Goal: Information Seeking & Learning: Compare options

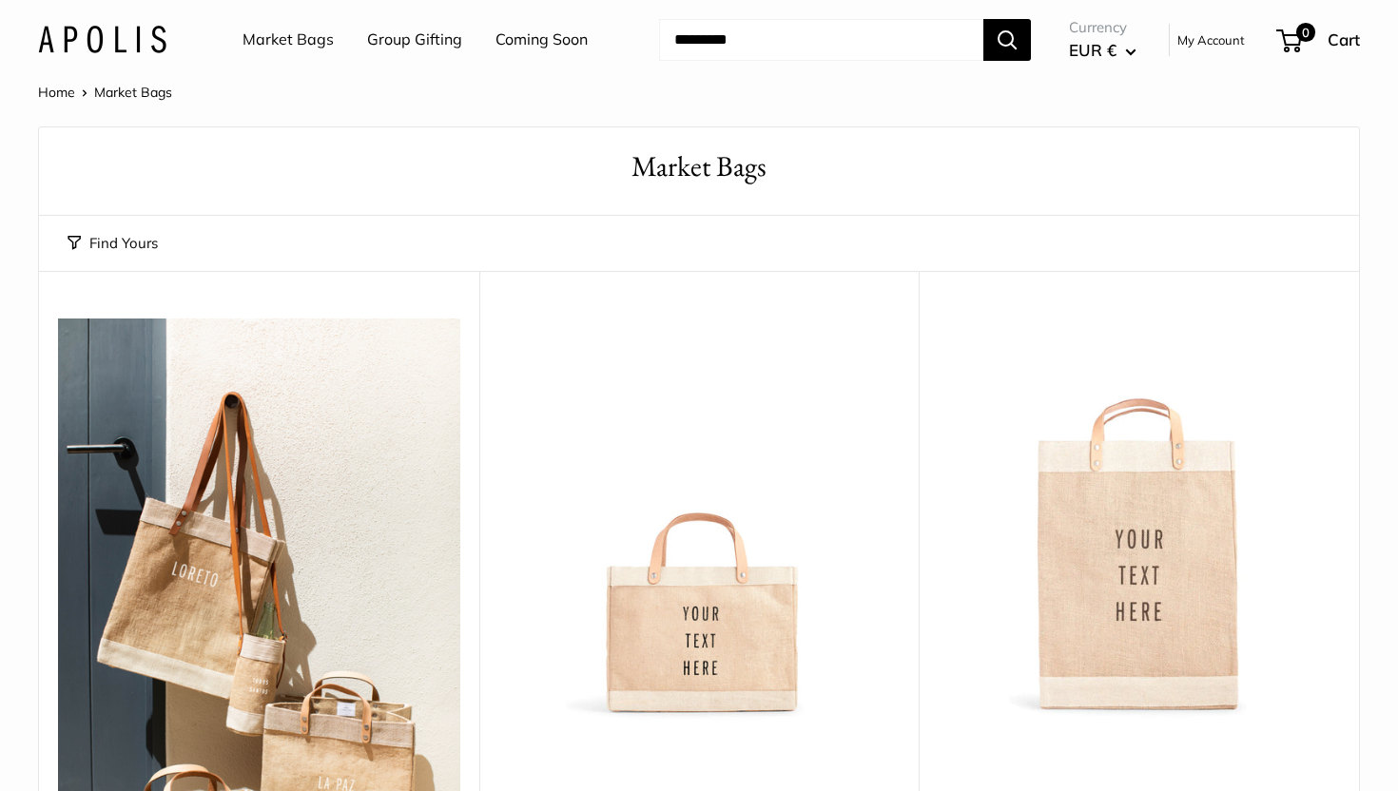
click at [303, 37] on link "Market Bags" at bounding box center [288, 40] width 91 height 29
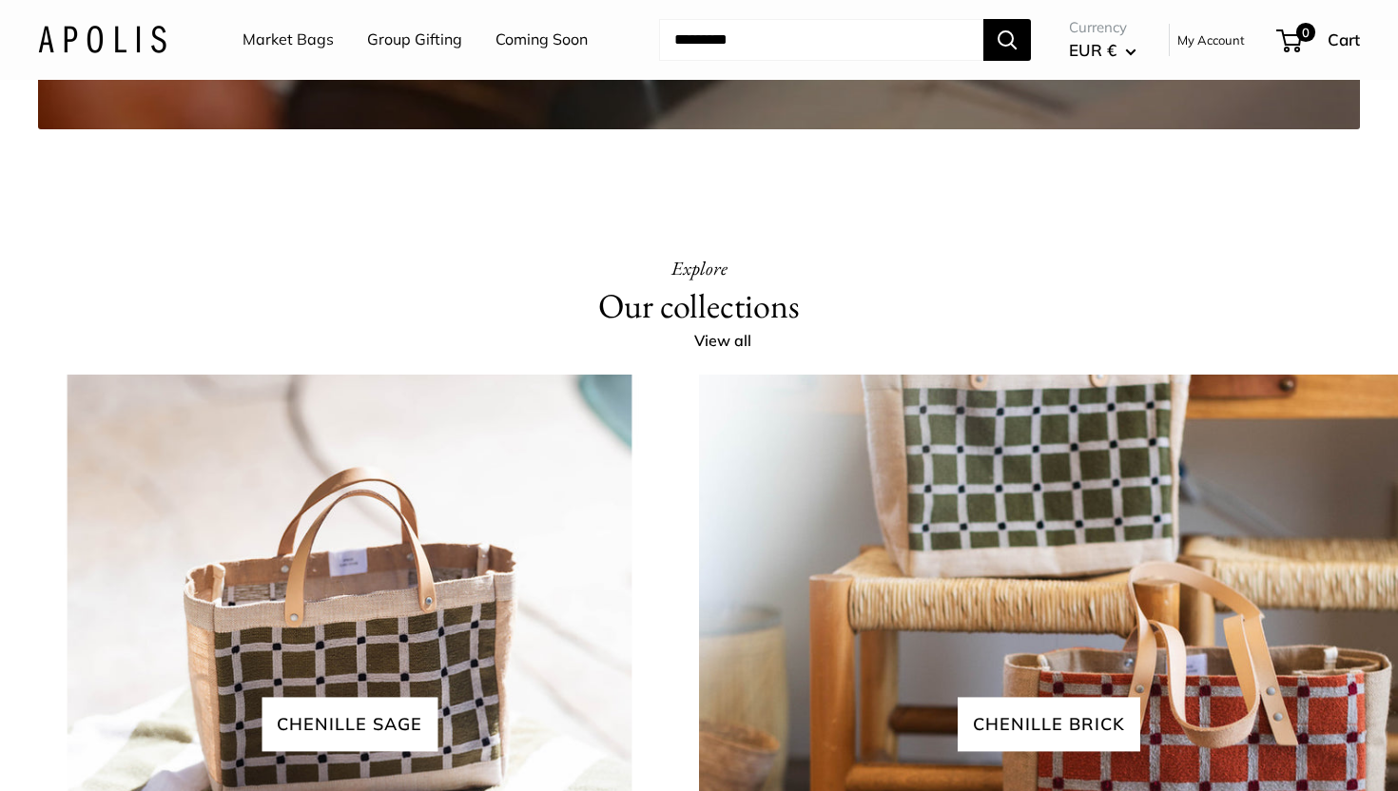
scroll to position [3814, 0]
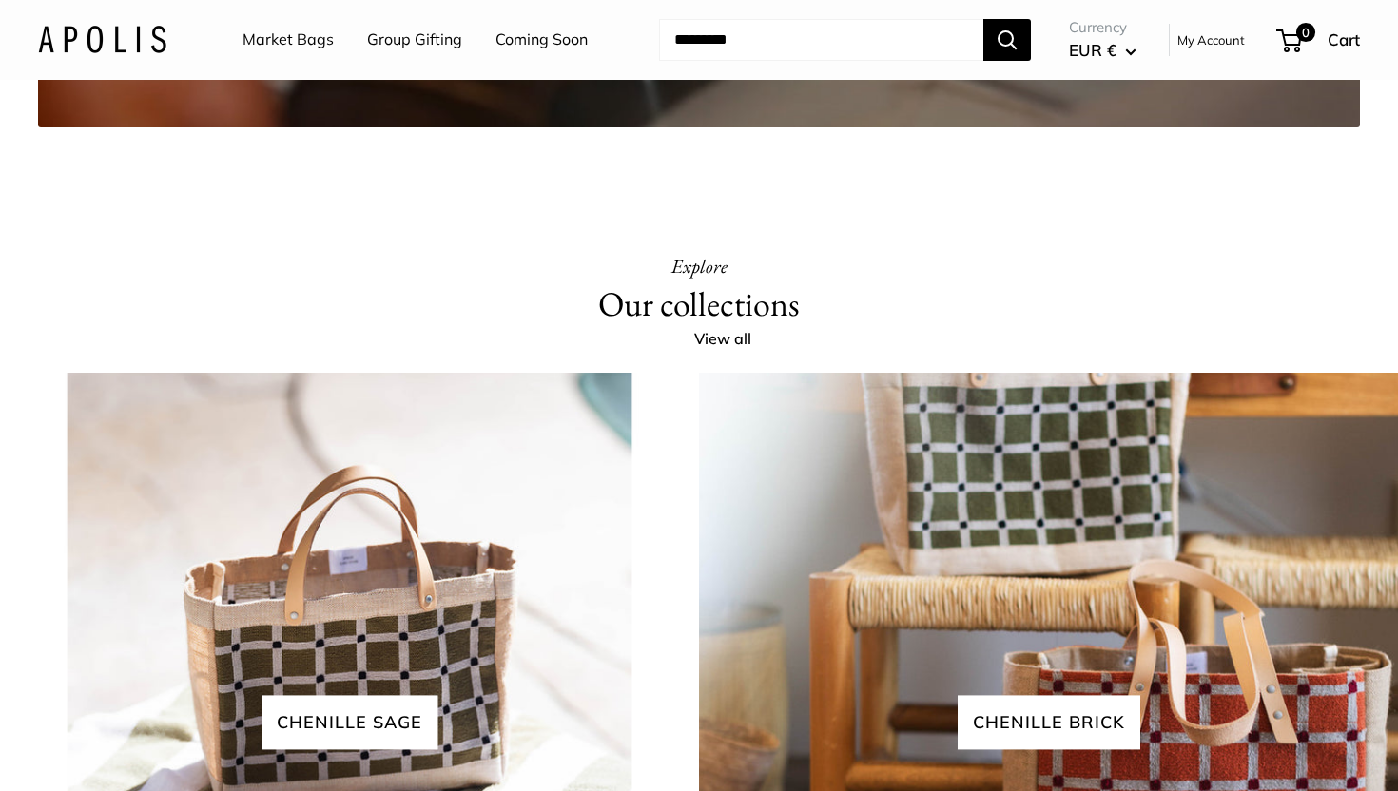
click at [283, 33] on link "Market Bags" at bounding box center [288, 40] width 91 height 29
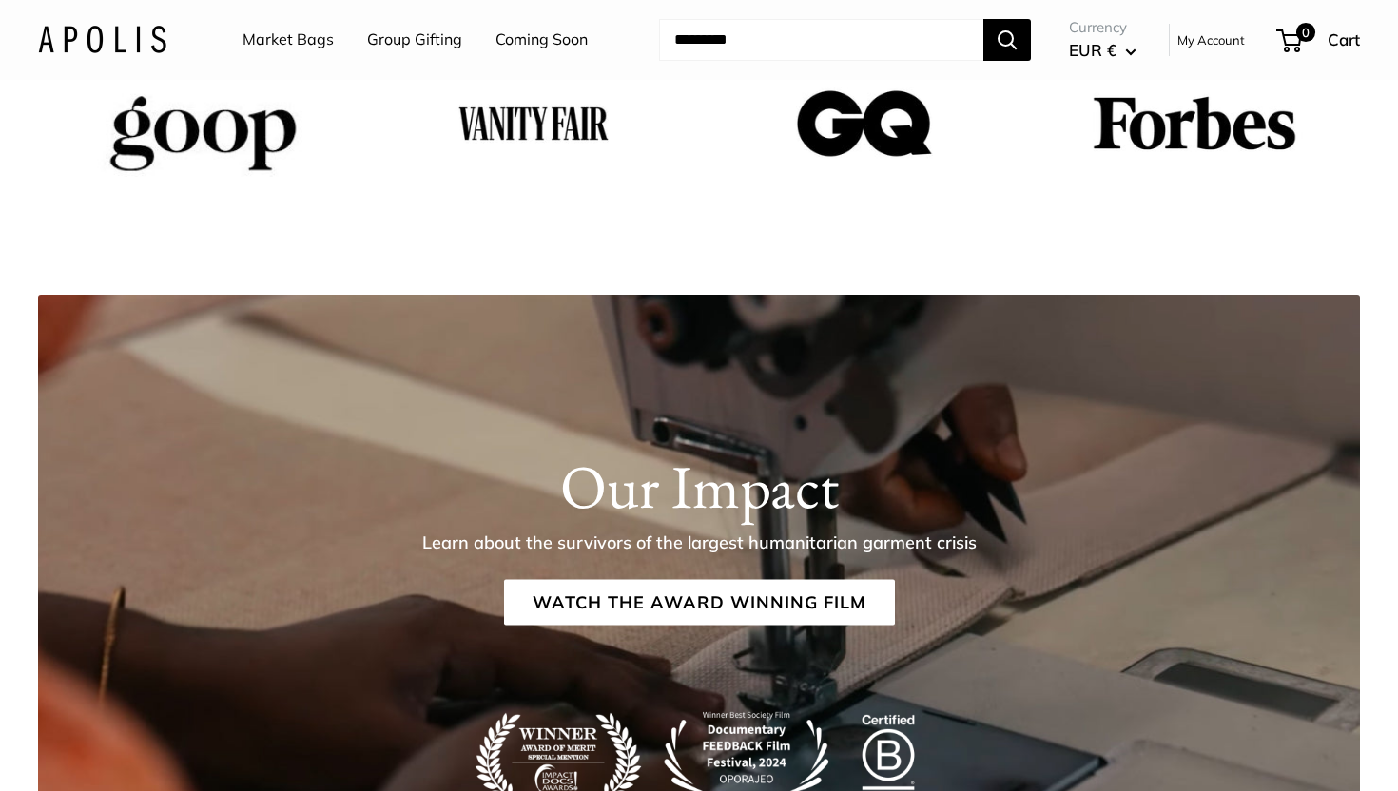
scroll to position [2478, 0]
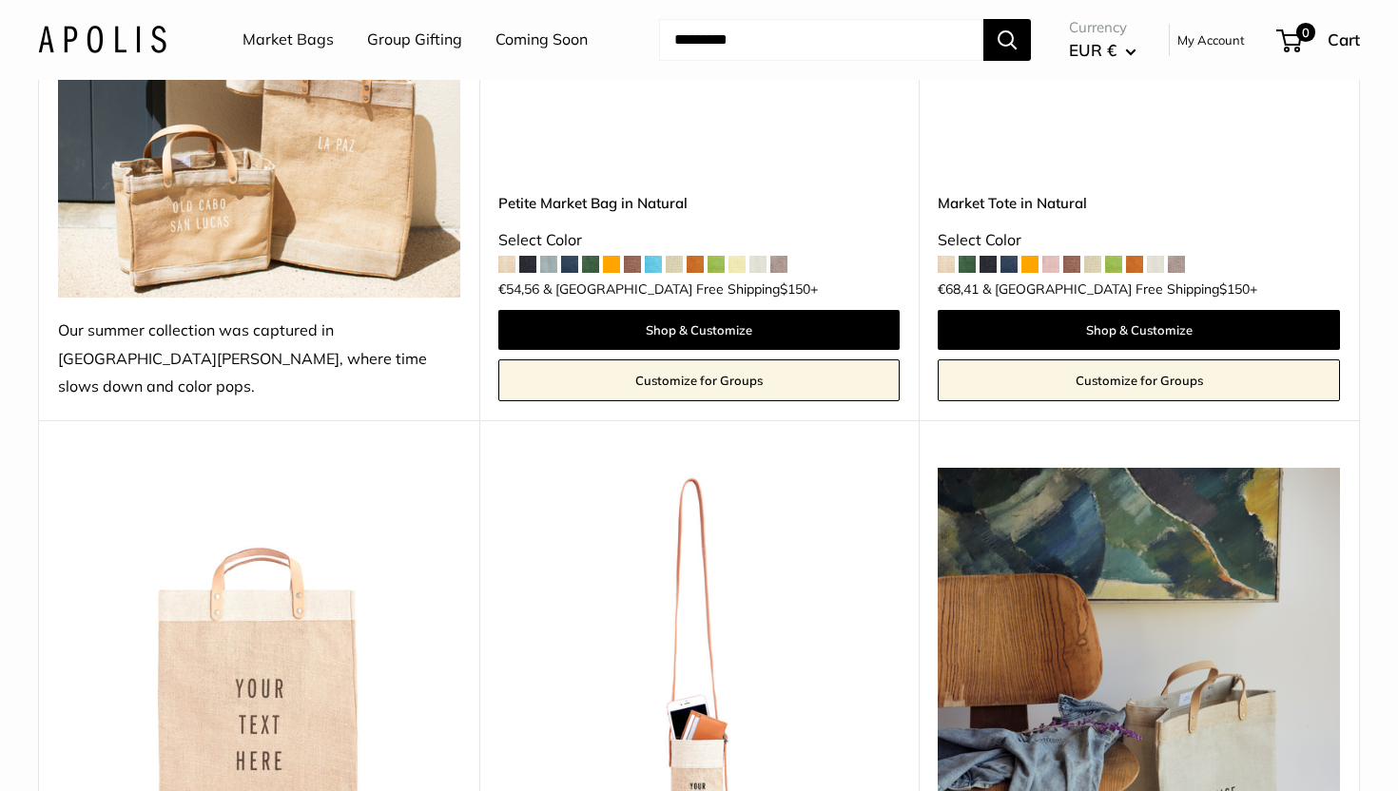
scroll to position [892, 0]
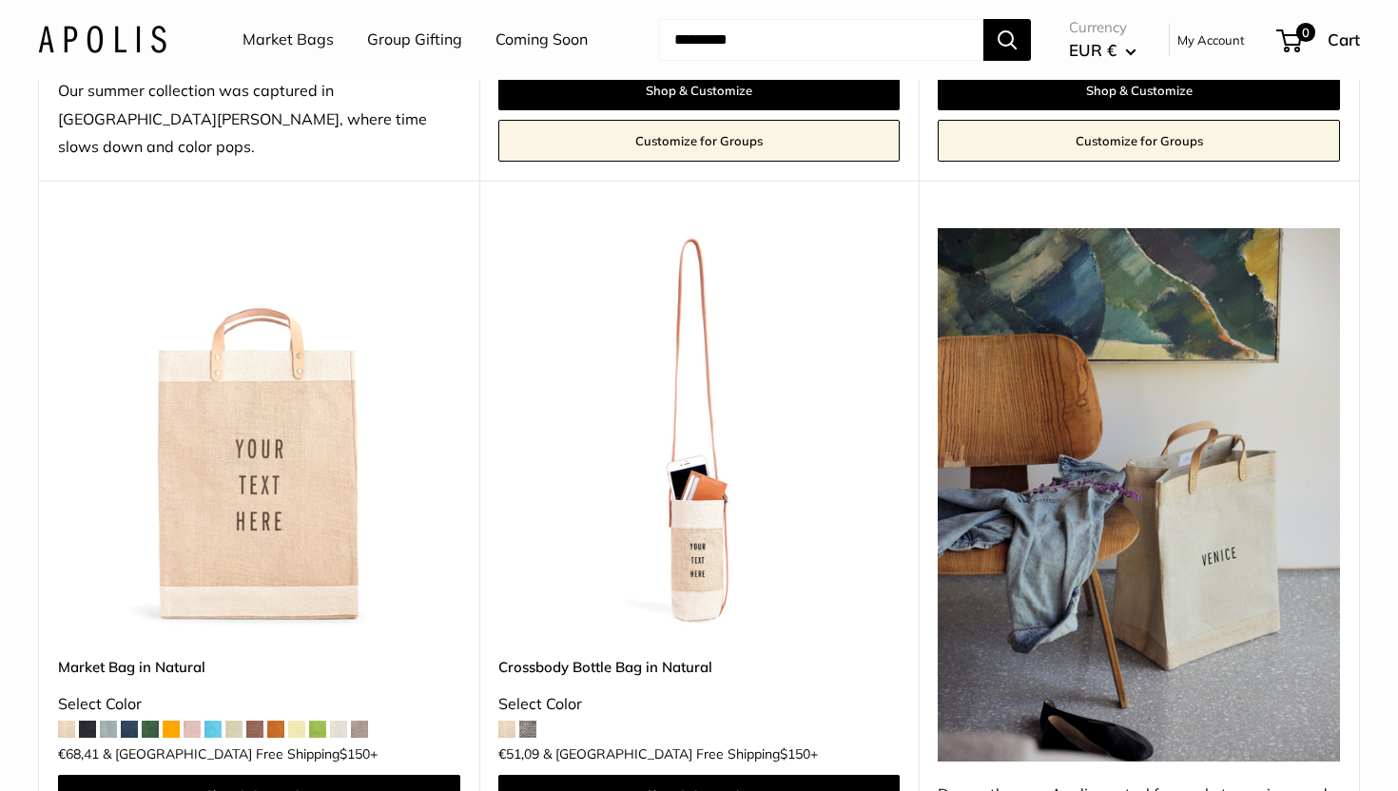
click at [0, 0] on img at bounding box center [0, 0] width 0 height 0
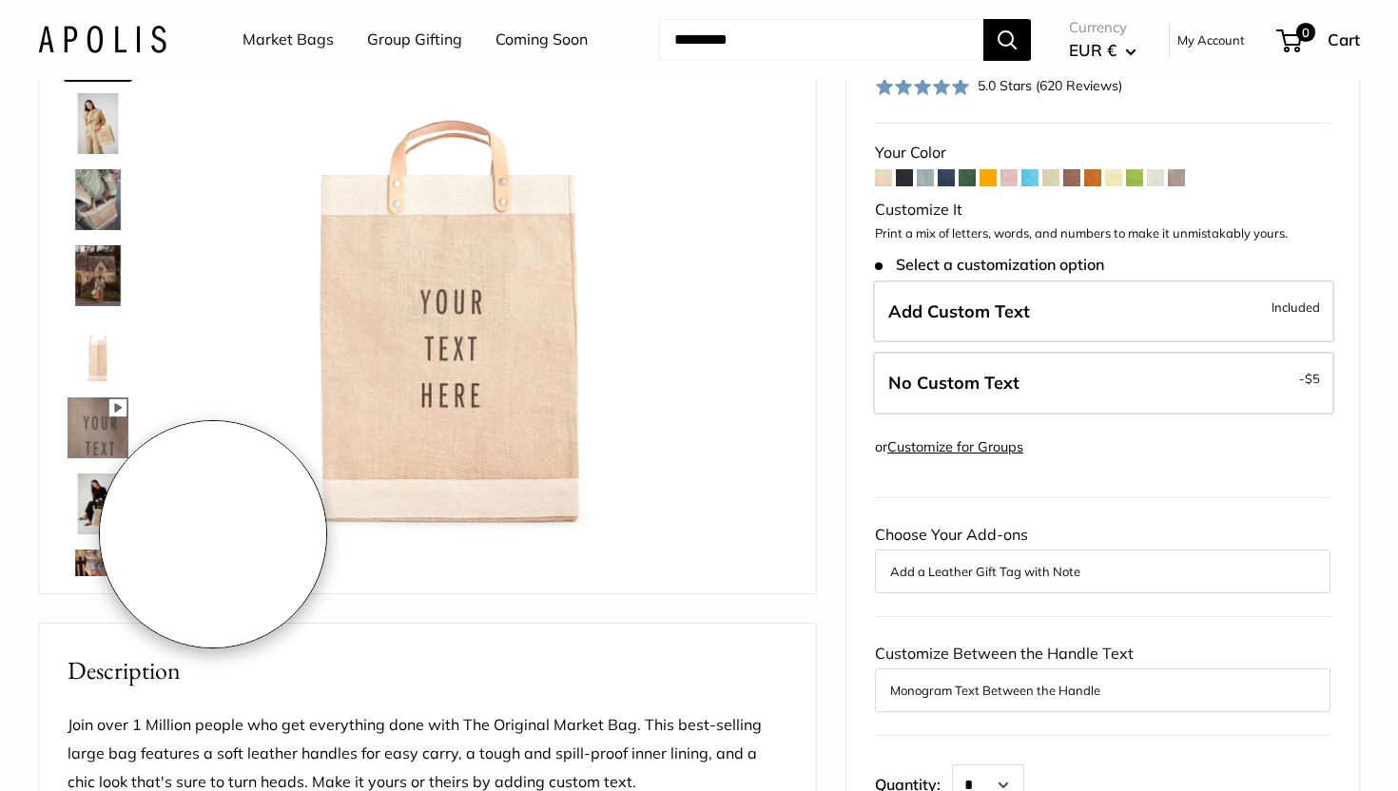
scroll to position [70, 0]
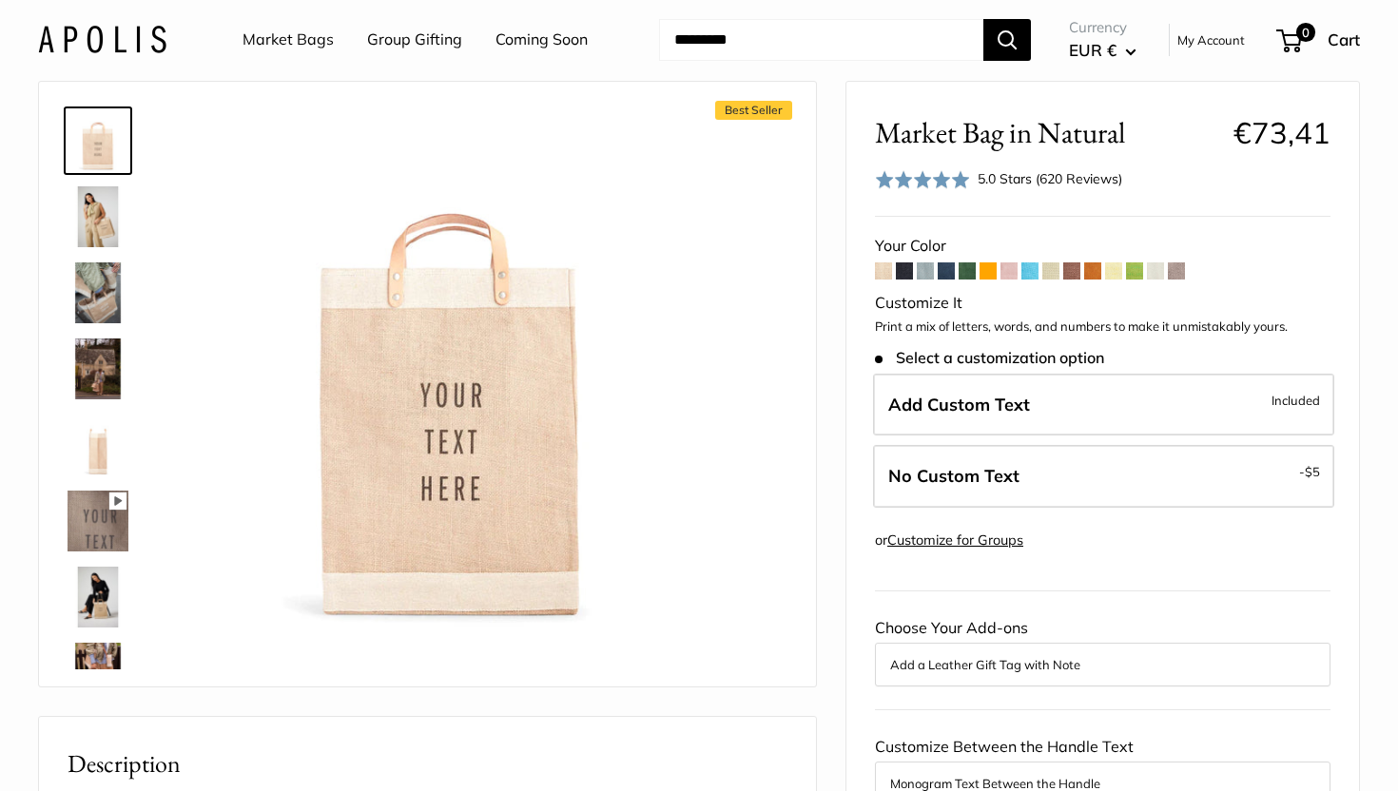
click at [100, 200] on img at bounding box center [98, 216] width 61 height 61
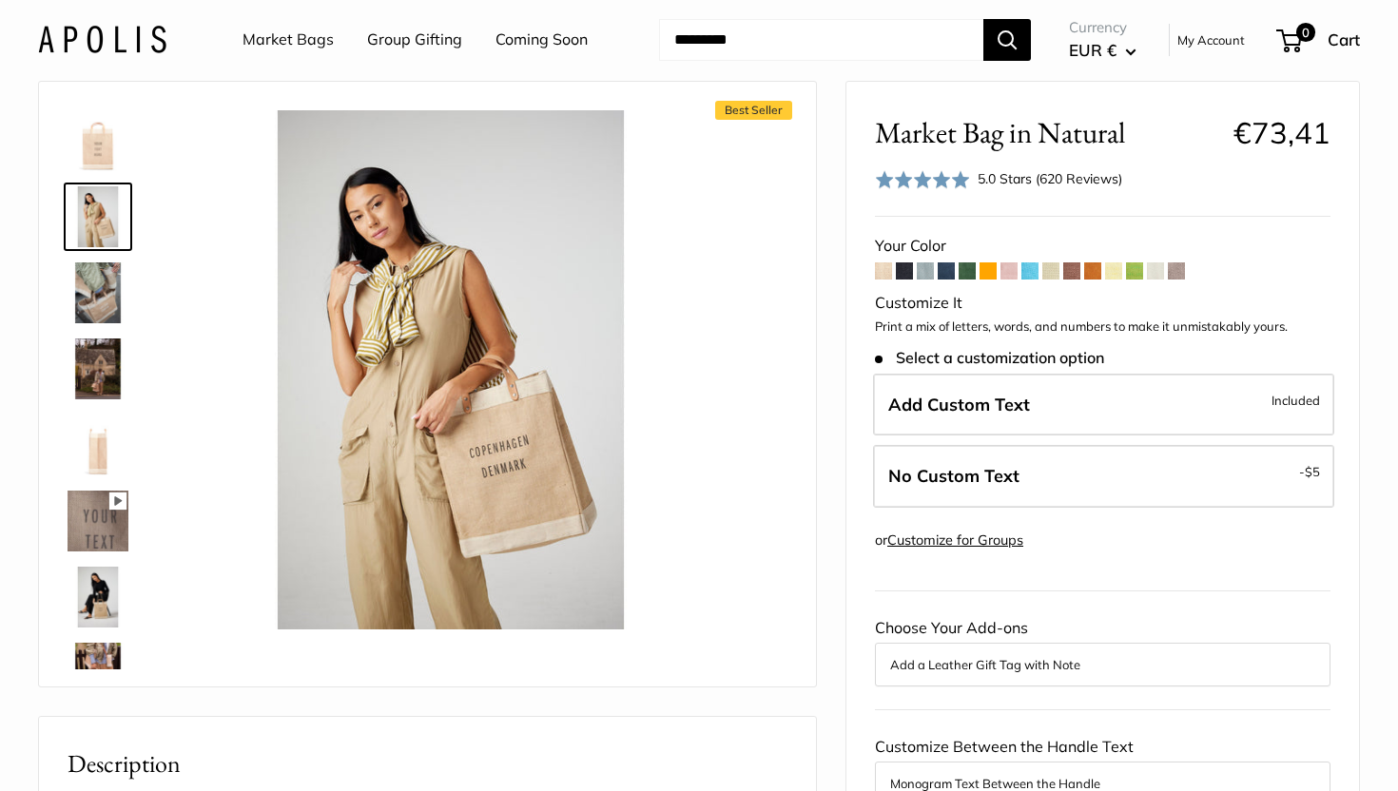
click at [102, 302] on img at bounding box center [98, 293] width 61 height 61
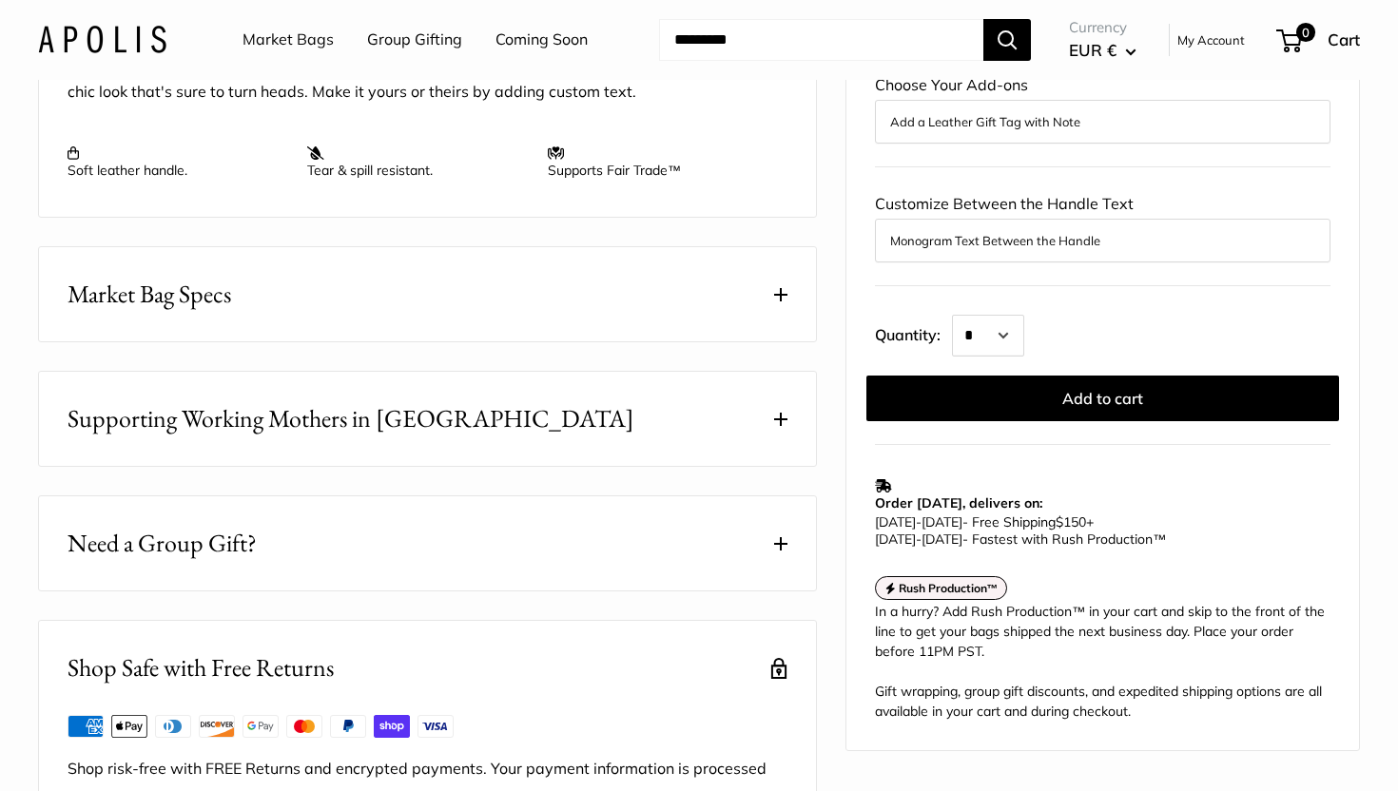
scroll to position [856, 0]
click at [782, 304] on button "Market Bag Specs" at bounding box center [427, 292] width 777 height 94
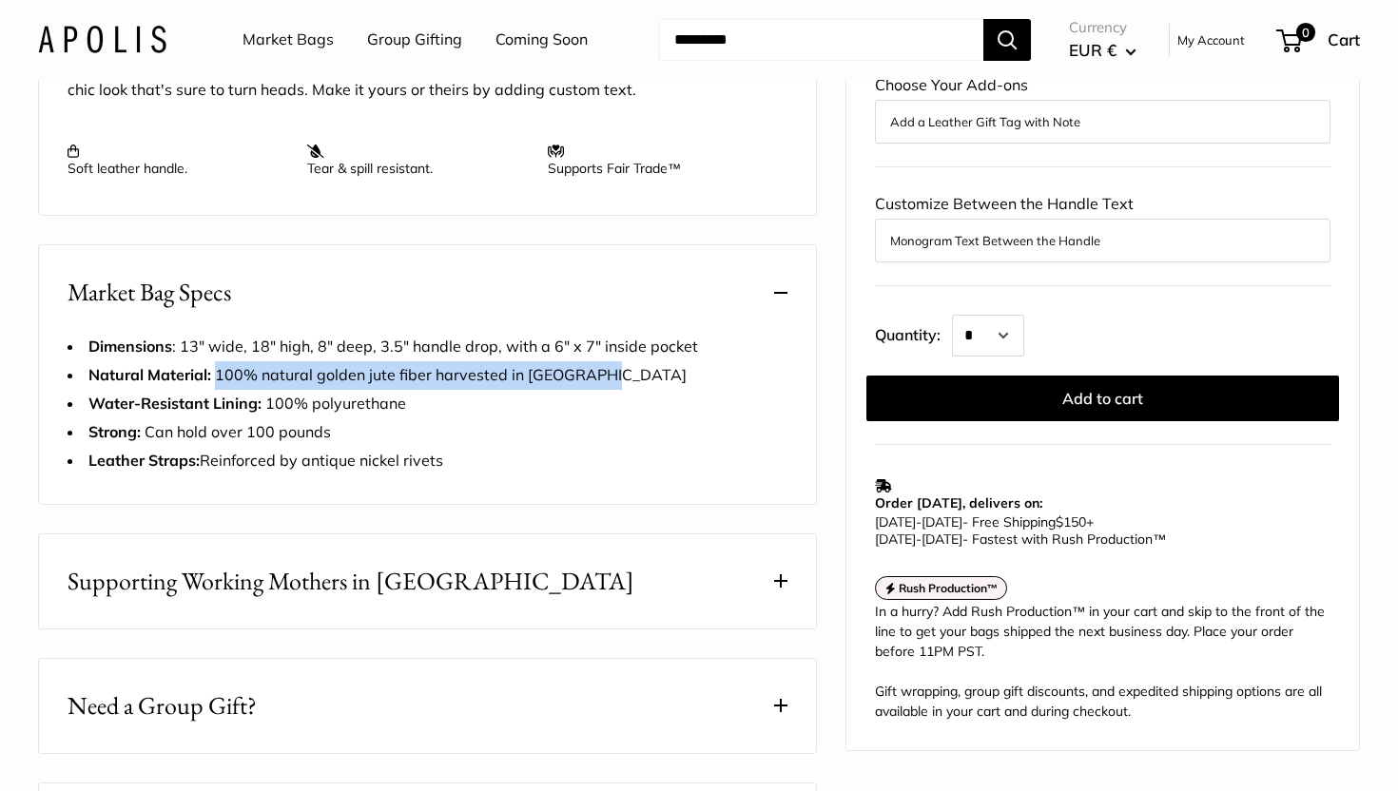
drag, startPoint x: 218, startPoint y: 394, endPoint x: 607, endPoint y: 401, distance: 389.1
click at [607, 384] on span "Natural Material: 100% natural golden jute fiber harvested in Bangladesh" at bounding box center [387, 374] width 598 height 19
copy span "100% natural golden jute fiber harvested in [GEOGRAPHIC_DATA]"
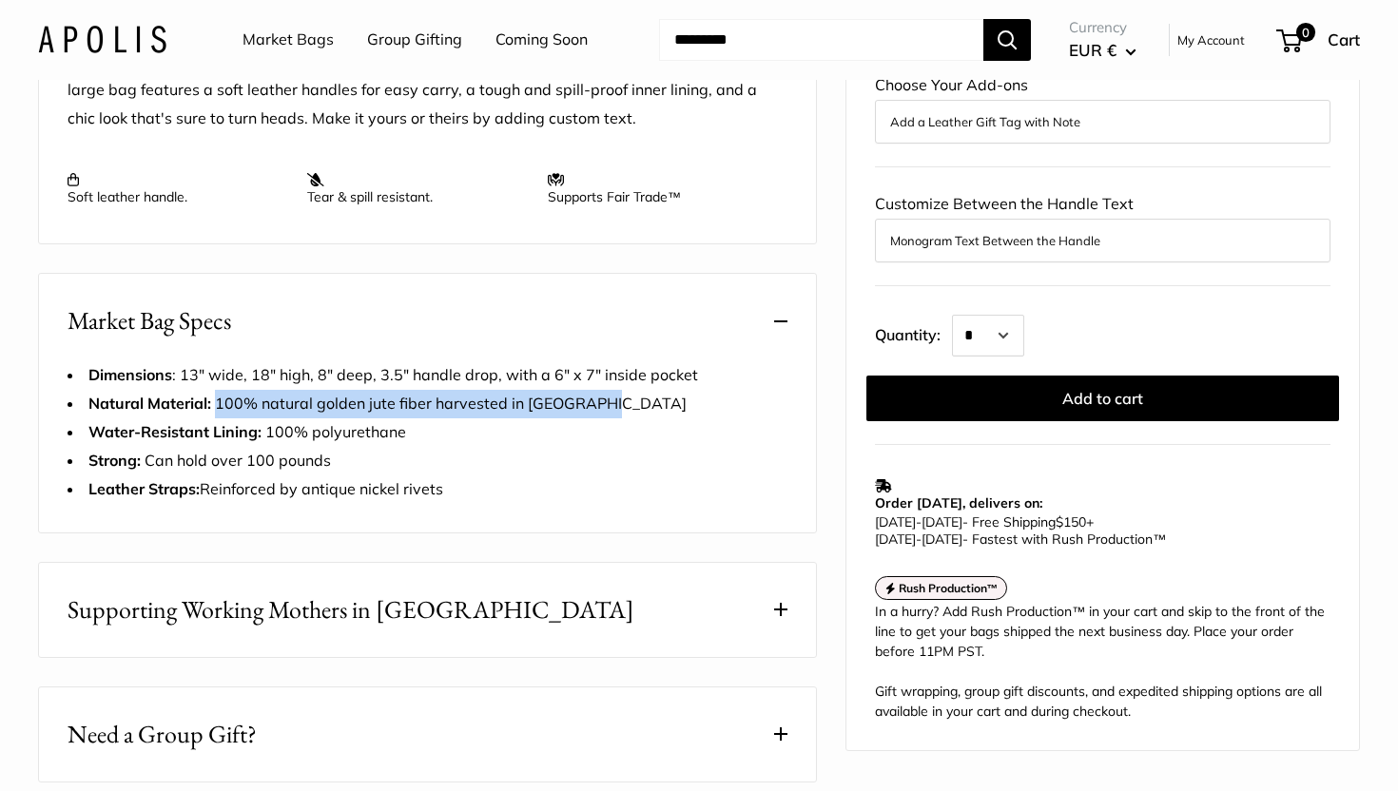
scroll to position [822, 0]
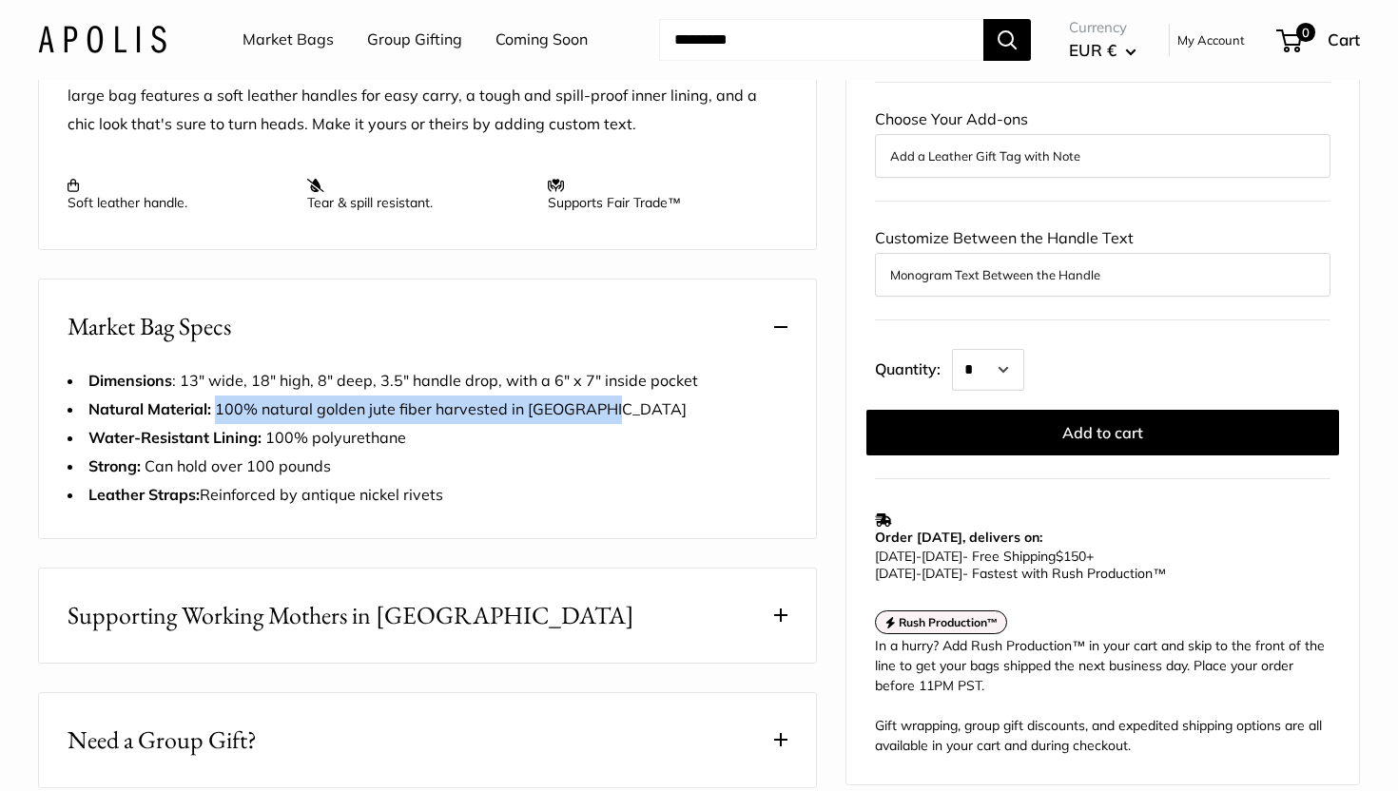
click at [62, 349] on button "Market Bag Specs" at bounding box center [427, 327] width 777 height 94
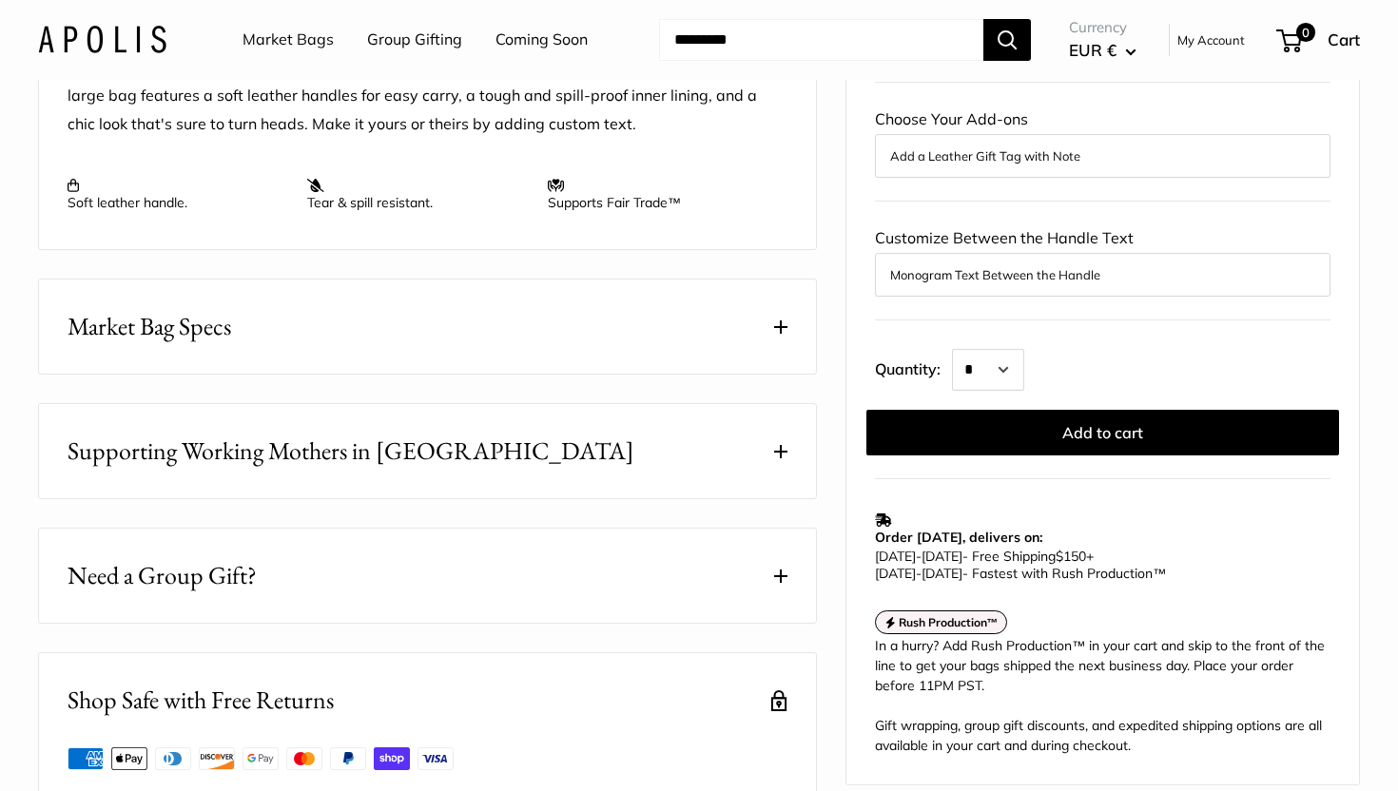
click at [72, 345] on span "Market Bag Specs" at bounding box center [150, 326] width 164 height 37
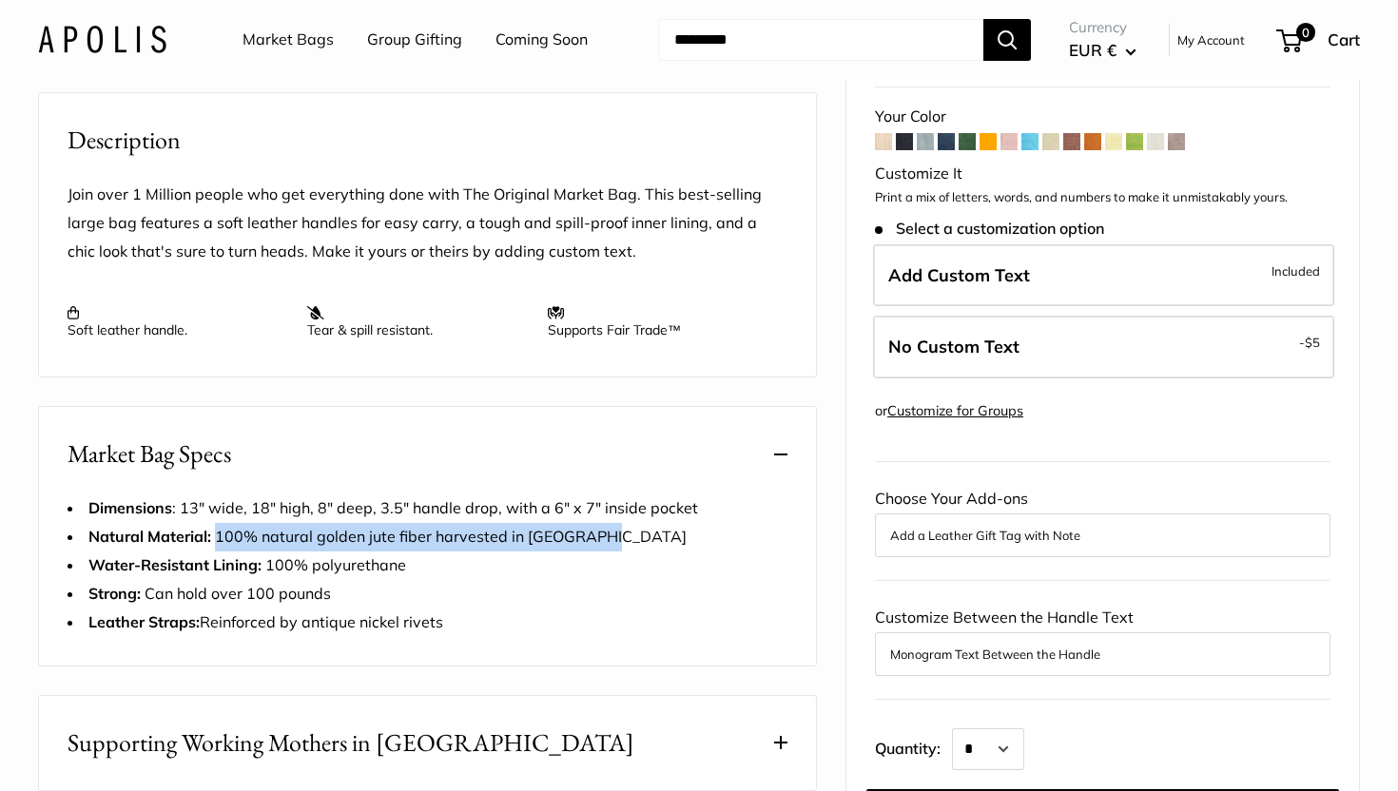
scroll to position [701, 0]
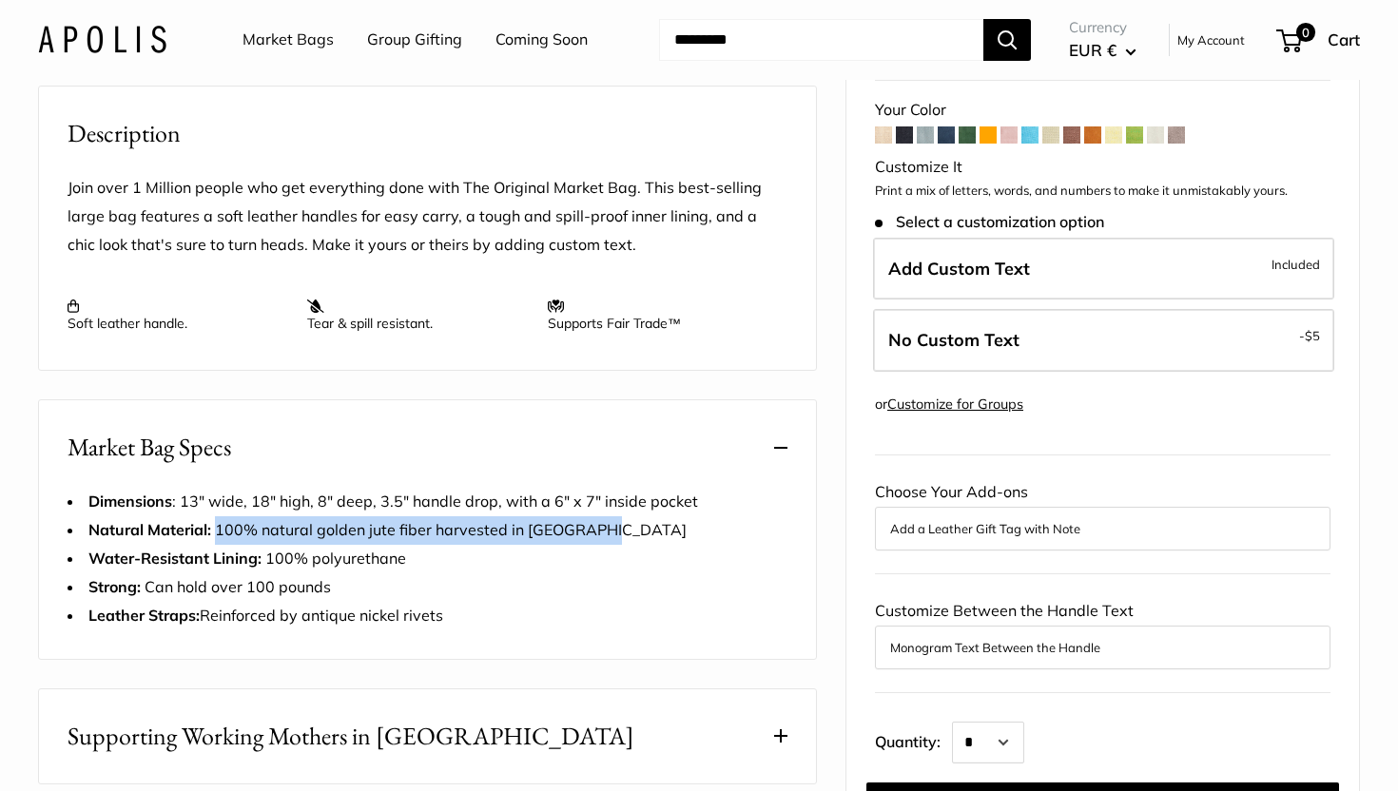
drag, startPoint x: 62, startPoint y: 465, endPoint x: 280, endPoint y: 544, distance: 231.7
click at [280, 544] on div "Market Bag Specs Dimensions : 13" wide, 18" high, 8" deep, 3.5" handle drop, wi…" at bounding box center [427, 530] width 779 height 261
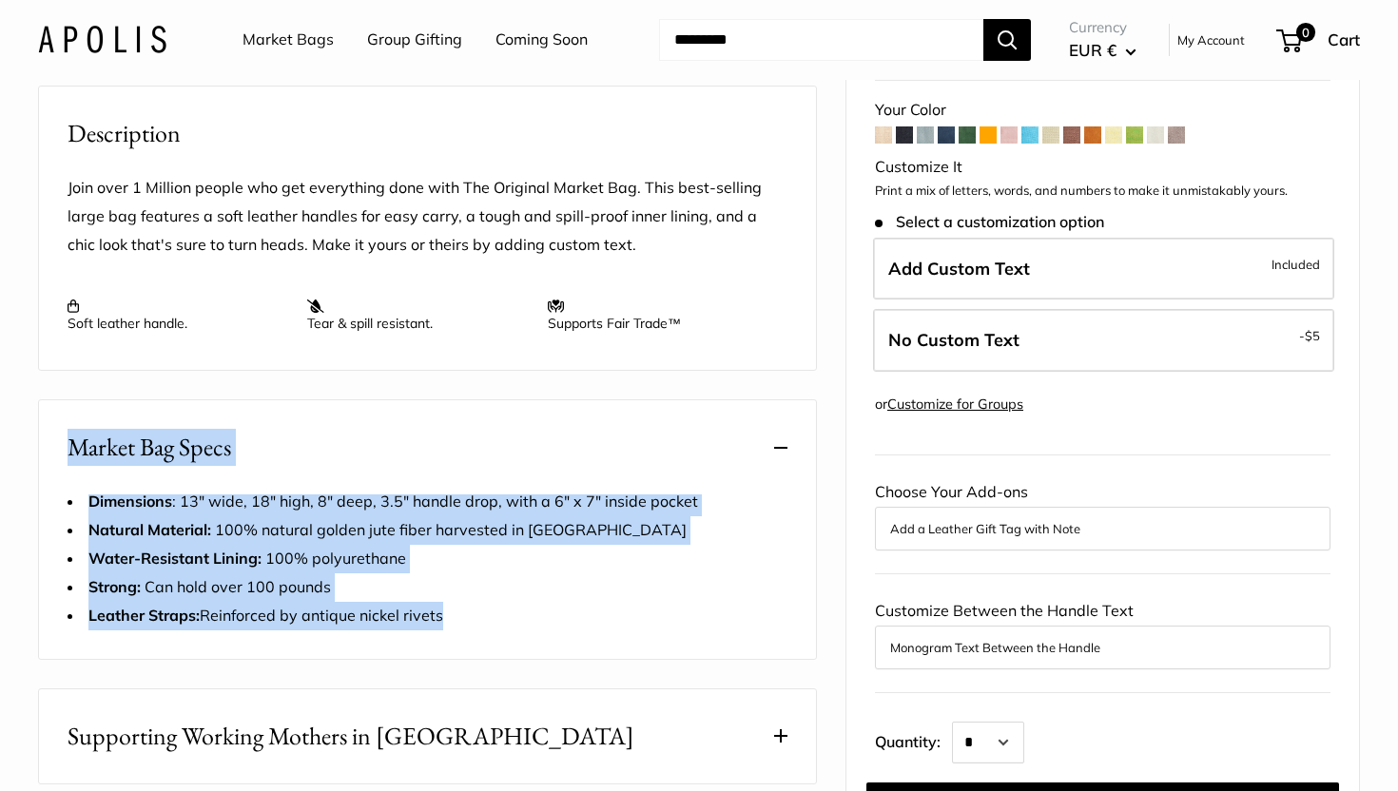
drag, startPoint x: 445, startPoint y: 635, endPoint x: 38, endPoint y: 470, distance: 439.5
click at [38, 470] on div "Market Bag Specs Dimensions : 13" wide, 18" high, 8" deep, 3.5" handle drop, wi…" at bounding box center [427, 530] width 779 height 261
copy div "Market Bag Specs Dimensions : 13" wide, 18" high, 8" deep, 3.5" handle drop, wi…"
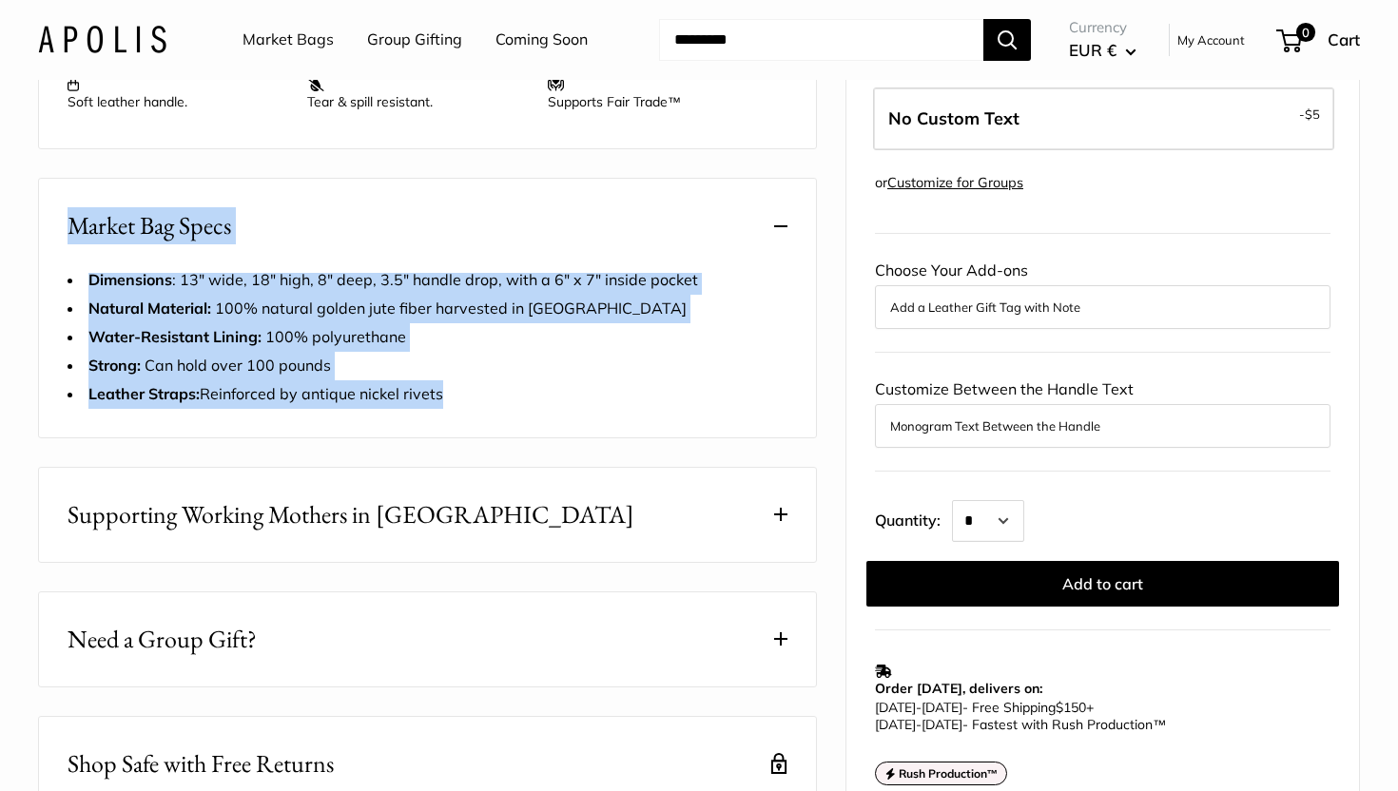
scroll to position [499, 0]
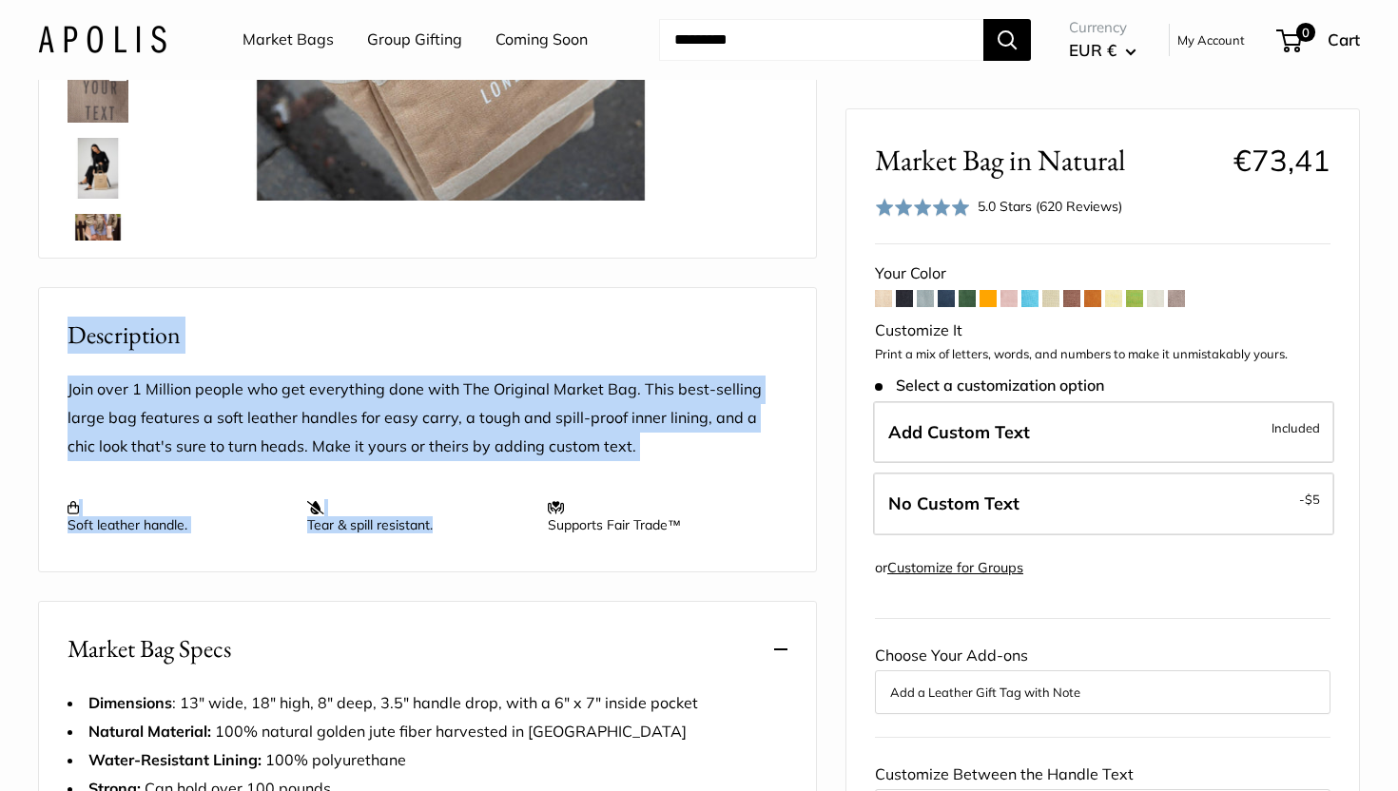
drag, startPoint x: 425, startPoint y: 336, endPoint x: 459, endPoint y: 529, distance: 196.1
click at [459, 529] on div "Description Join over 1 Million people who get everything done with The Origina…" at bounding box center [427, 429] width 779 height 285
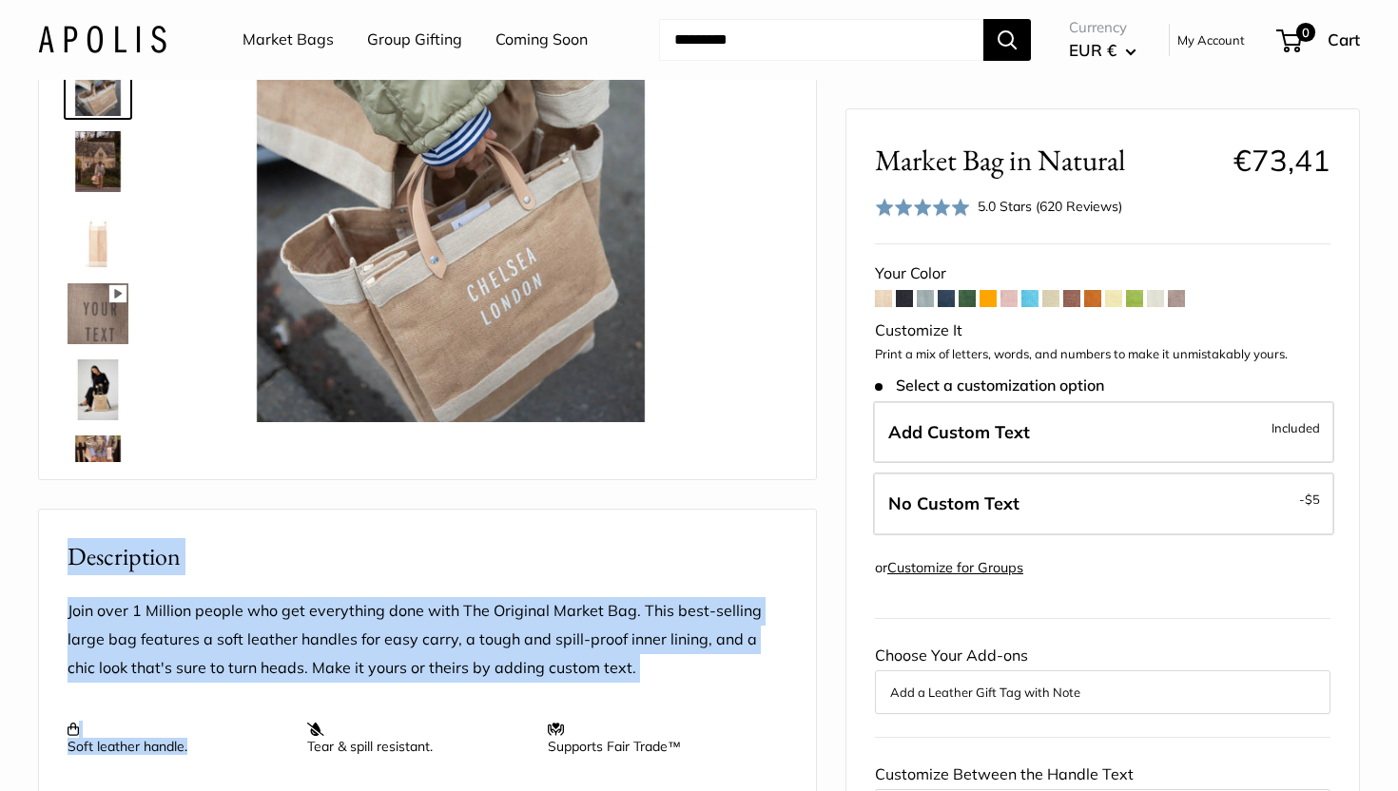
scroll to position [0, 0]
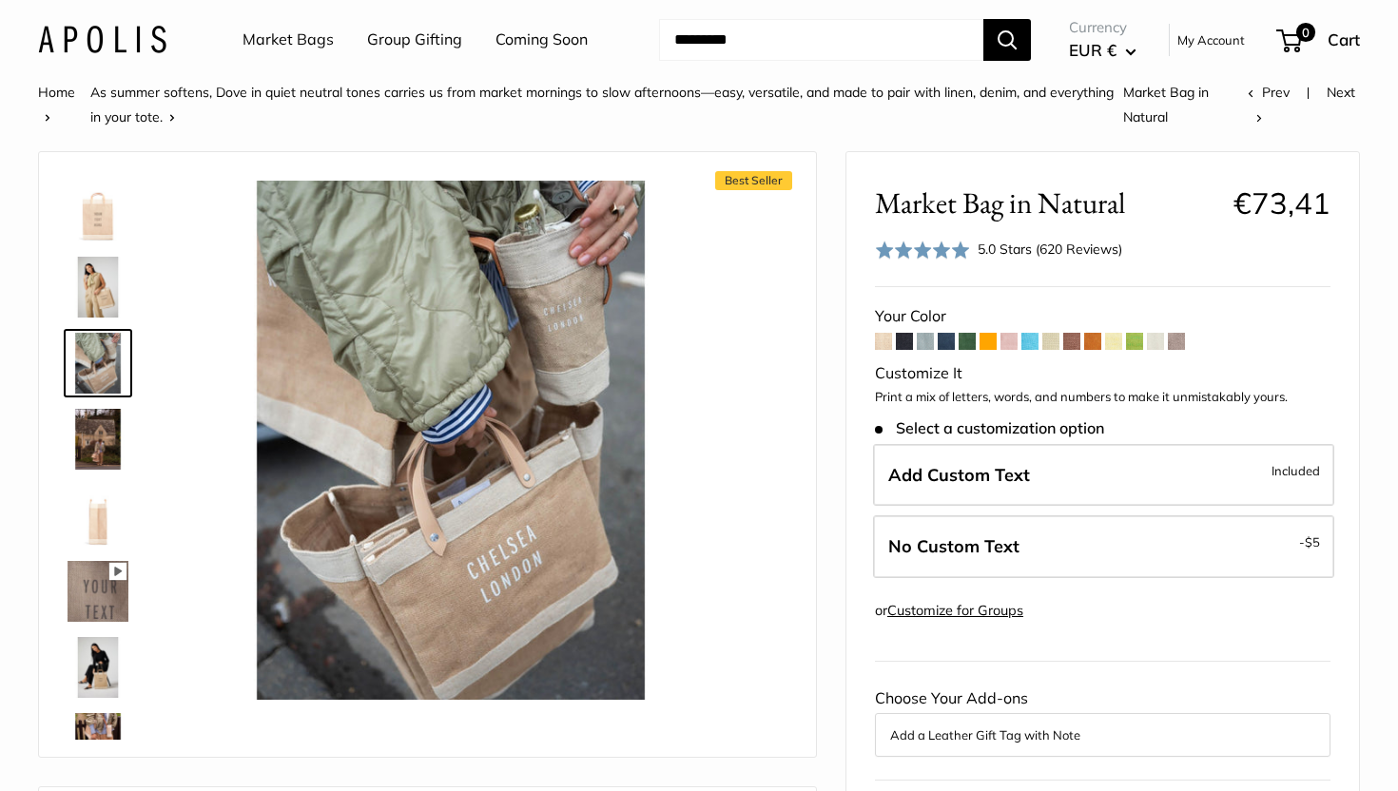
click at [780, 41] on input "Search..." at bounding box center [821, 40] width 324 height 42
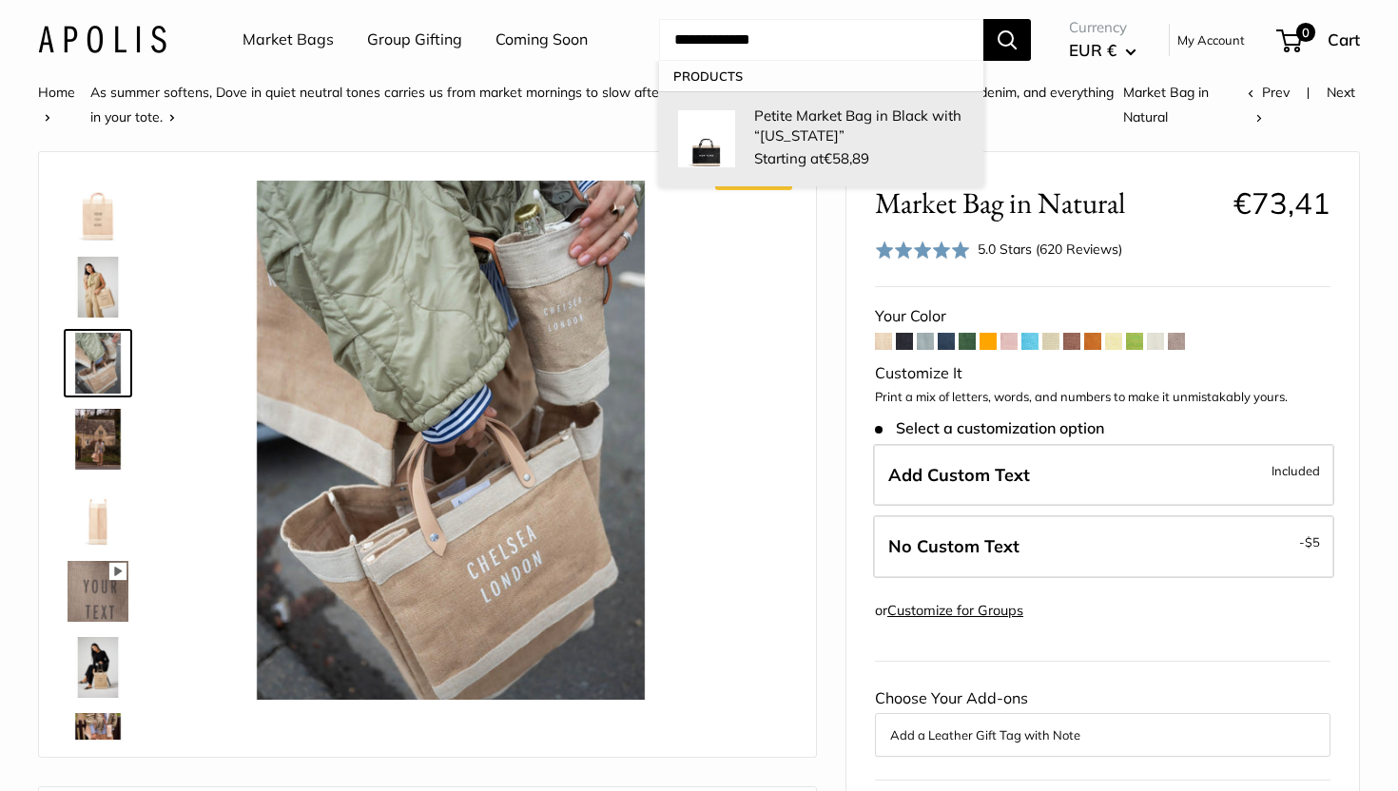
type input "**********"
click at [785, 129] on p "Petite Market Bag in Black with “[US_STATE]”" at bounding box center [859, 126] width 210 height 40
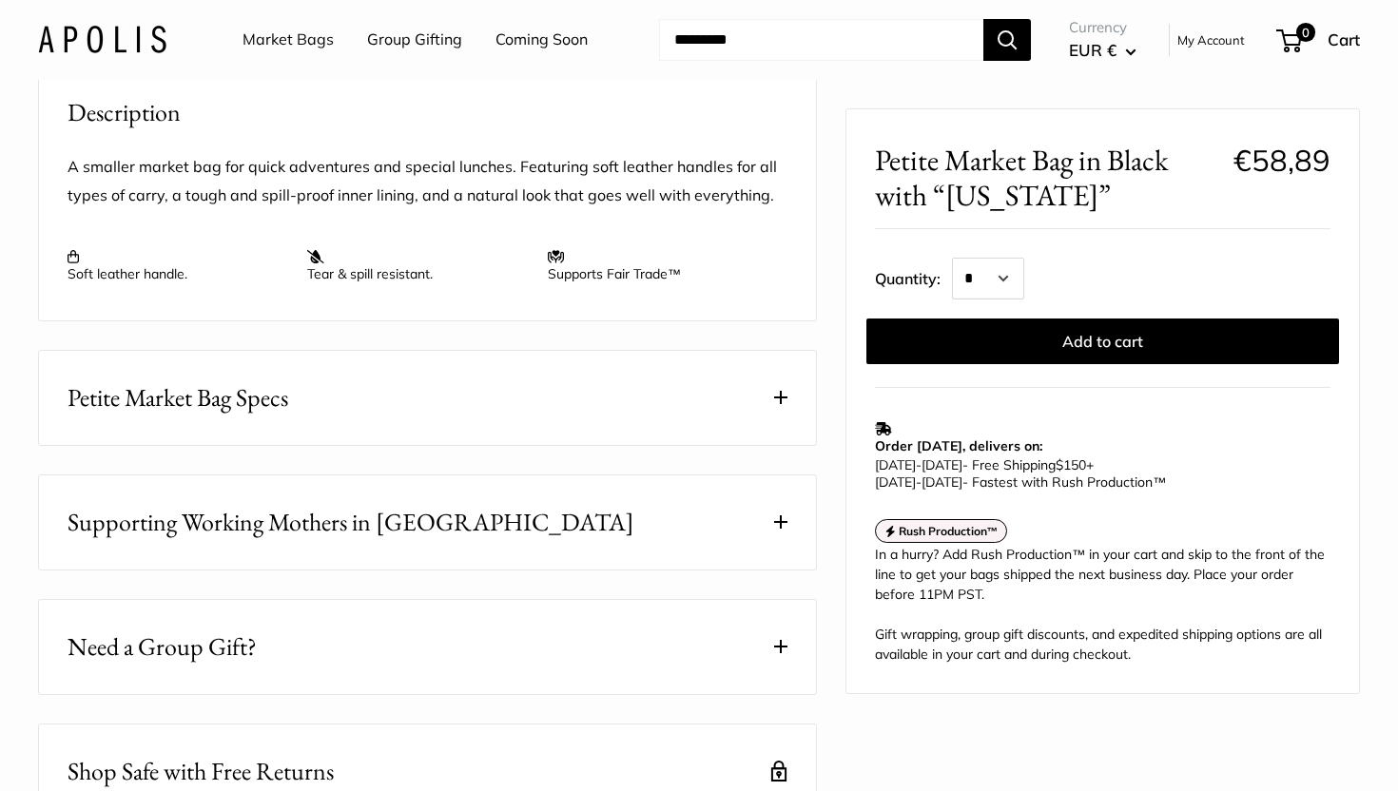
scroll to position [729, 0]
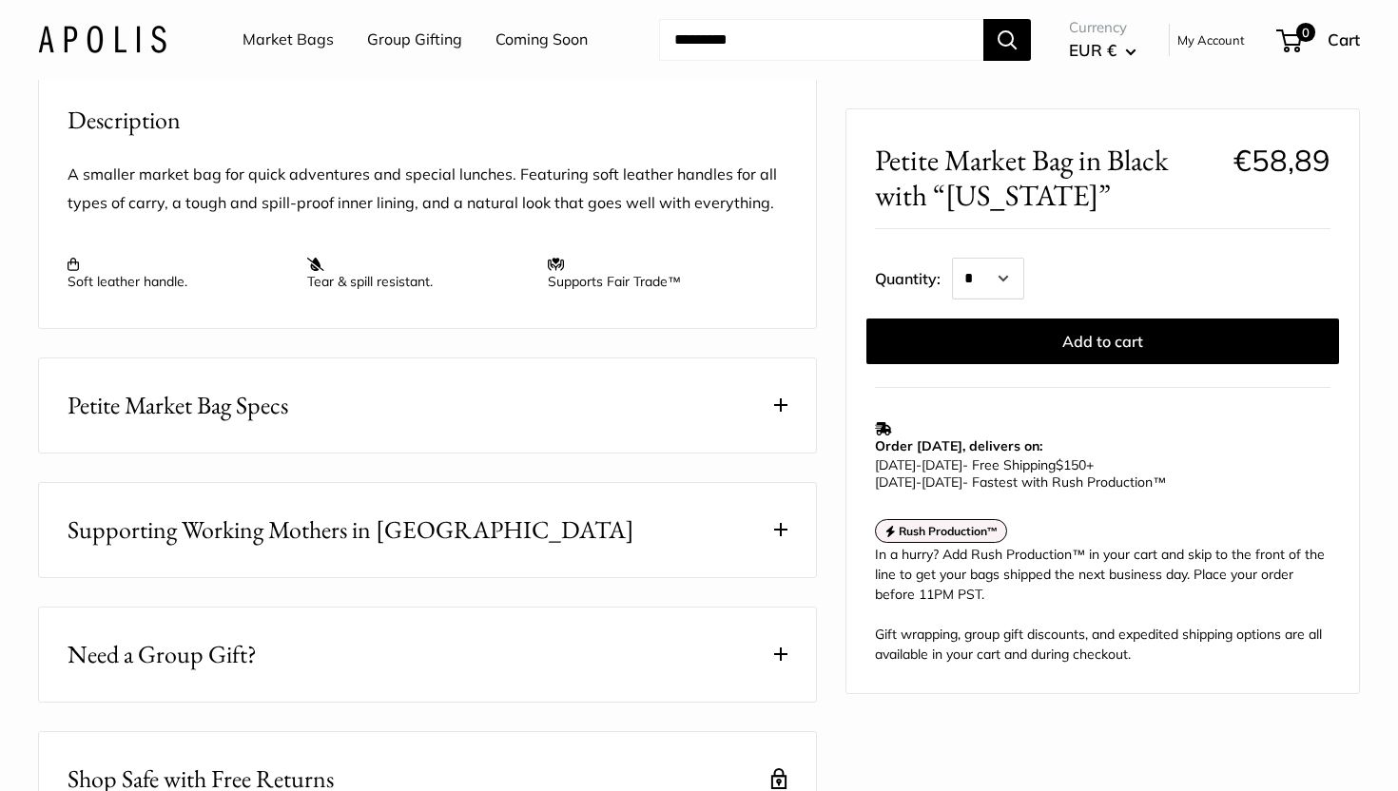
click at [316, 440] on button "Petite Market Bag Specs" at bounding box center [427, 406] width 777 height 94
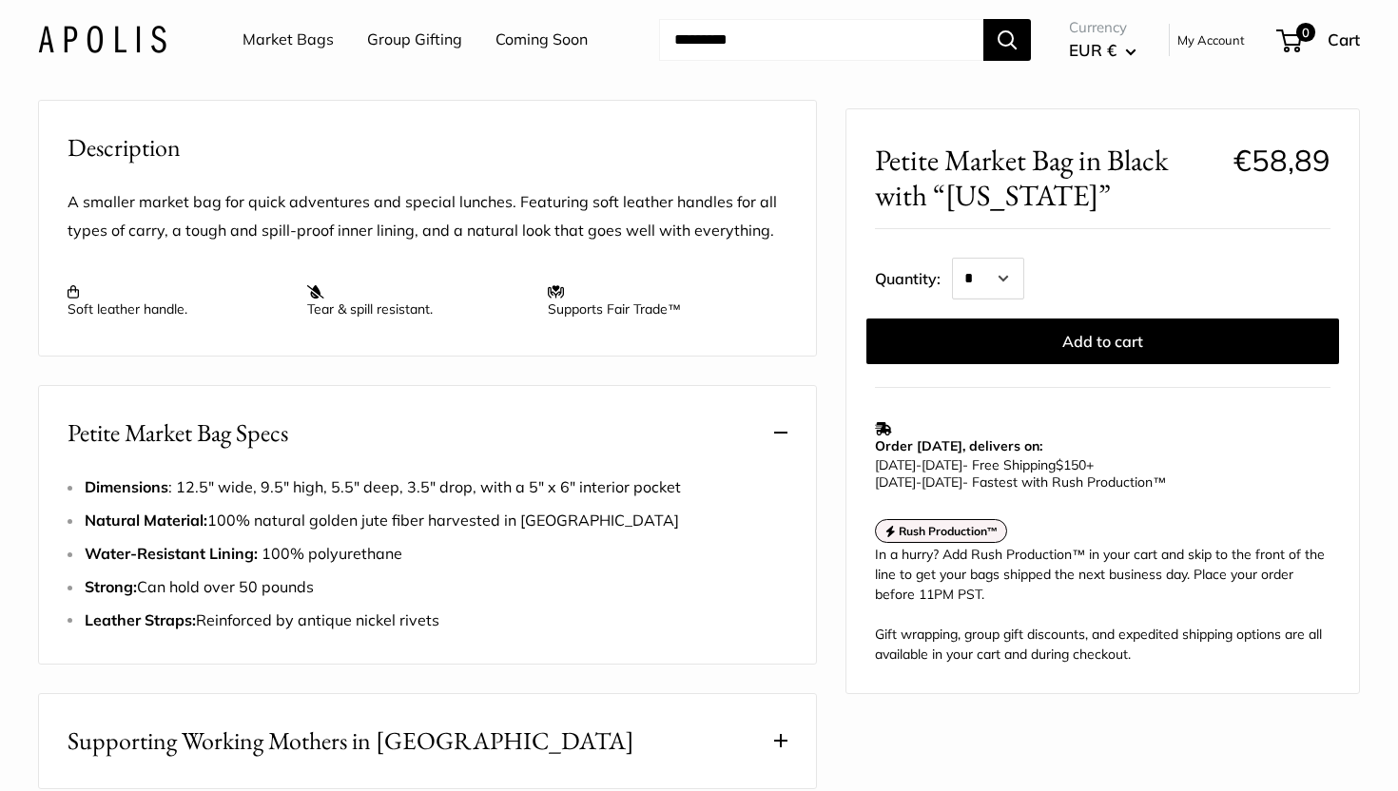
scroll to position [705, 0]
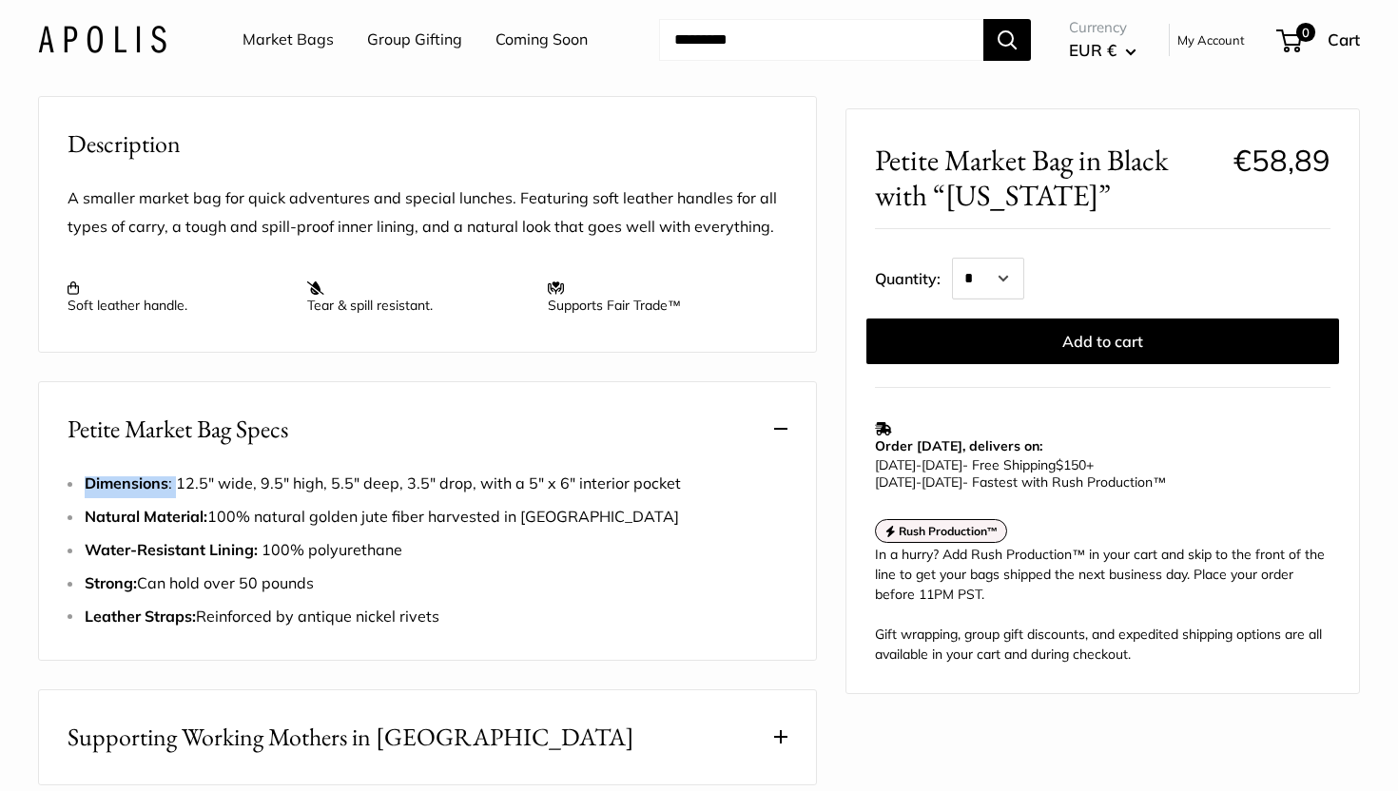
drag, startPoint x: 178, startPoint y: 534, endPoint x: 686, endPoint y: 532, distance: 508.0
click at [686, 532] on div "Petite Market Bag Specs Dimensions : 12.5" wide, 9.5" high, 5.5" deep, 3.5" dro…" at bounding box center [427, 521] width 779 height 280
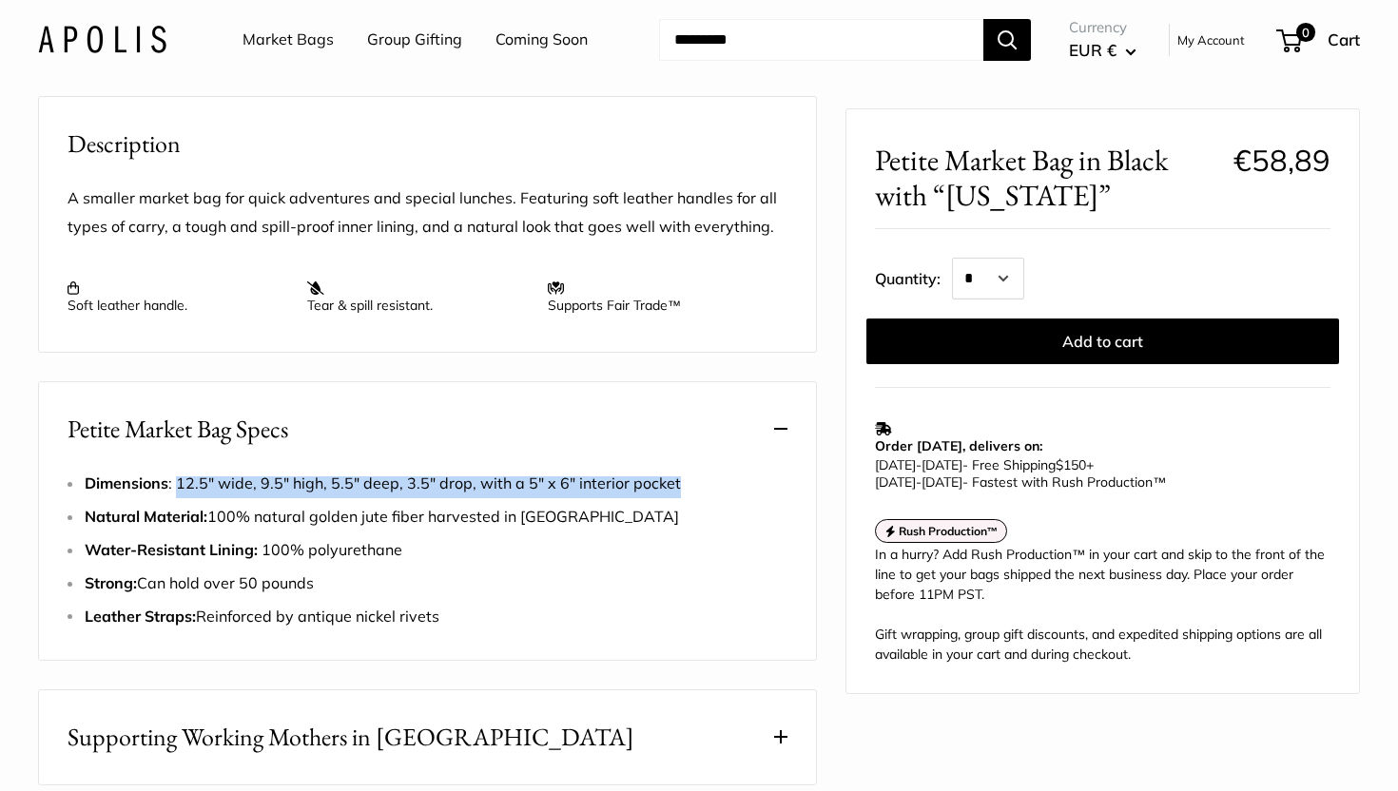
drag, startPoint x: 681, startPoint y: 543, endPoint x: 177, endPoint y: 539, distance: 504.2
click at [177, 498] on li "Dimensions : 12.5" wide, 9.5" high, 5.5" deep, 3.5" drop, with a 5" x 6" interi…" at bounding box center [436, 484] width 703 height 29
copy span "12.5" wide, 9.5" high, 5.5" deep, 3.5" drop, with a 5" x 6" interior pocket"
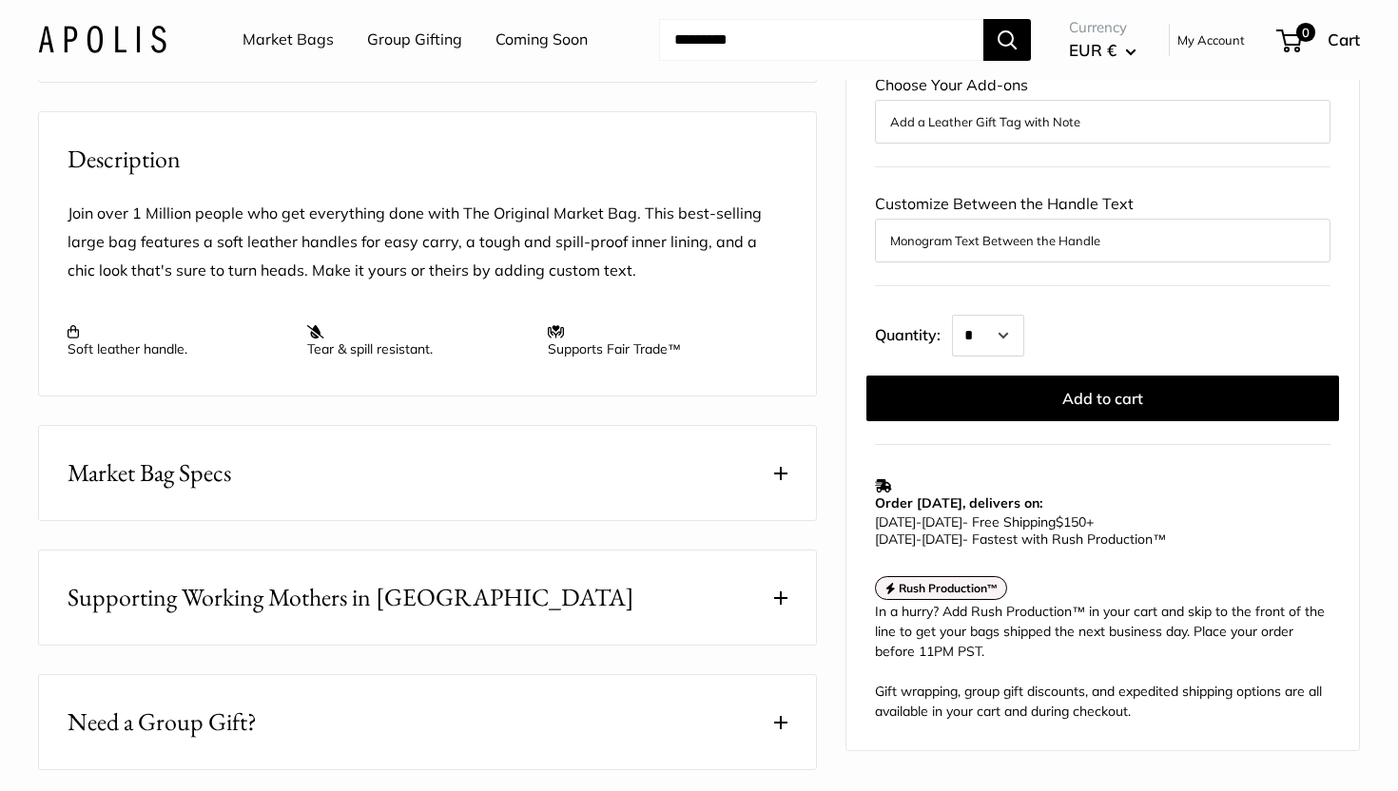
scroll to position [681, 0]
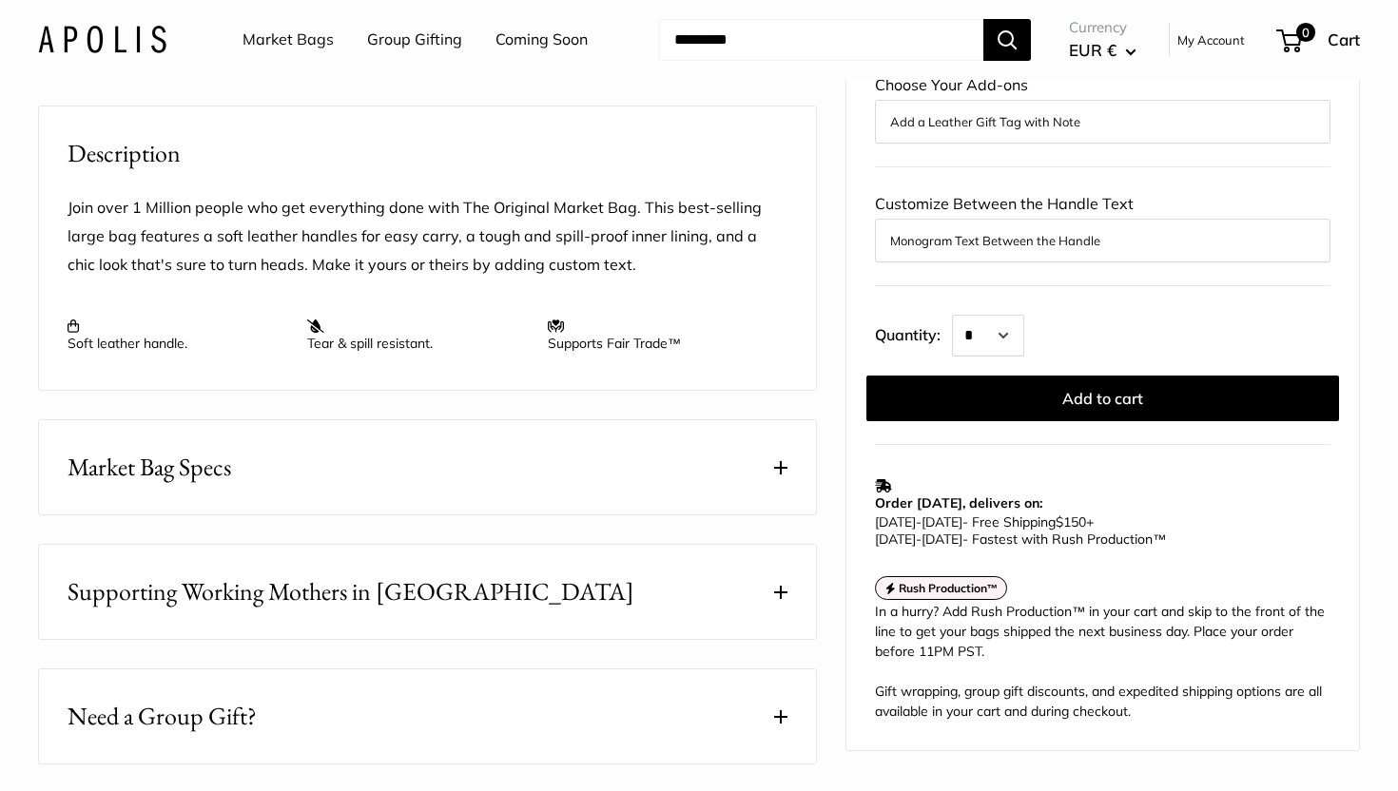
click at [565, 492] on button "Market Bag Specs" at bounding box center [427, 467] width 777 height 94
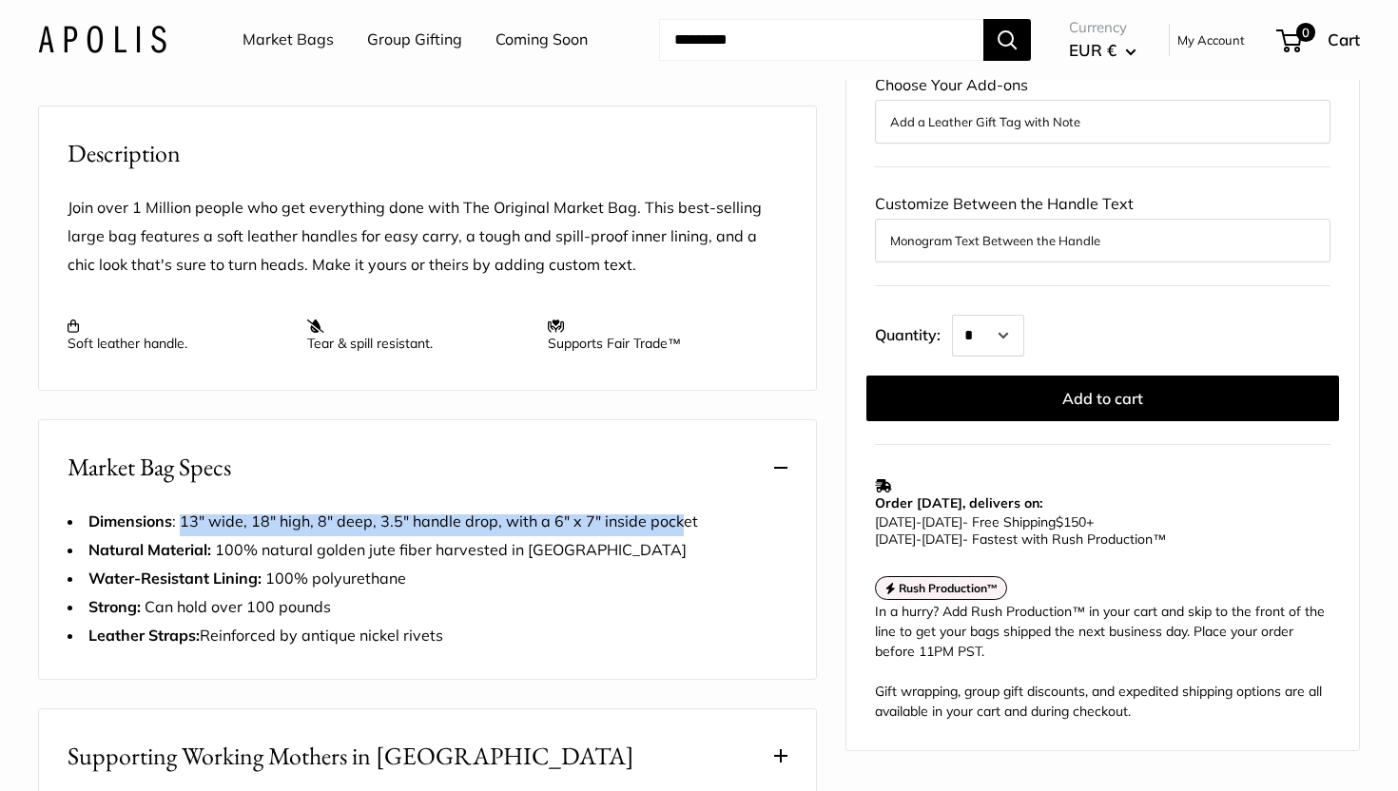
drag, startPoint x: 179, startPoint y: 535, endPoint x: 679, endPoint y: 545, distance: 500.5
click at [679, 531] on span "Dimensions : 13" wide, 18" high, 8" deep, 3.5" handle drop, with a 6" x 7" insi…" at bounding box center [393, 521] width 610 height 19
copy span "13" wide, 18" high, 8" deep, 3.5" handle drop, with a 6" x 7" inside pocket"
